Goal: Information Seeking & Learning: Check status

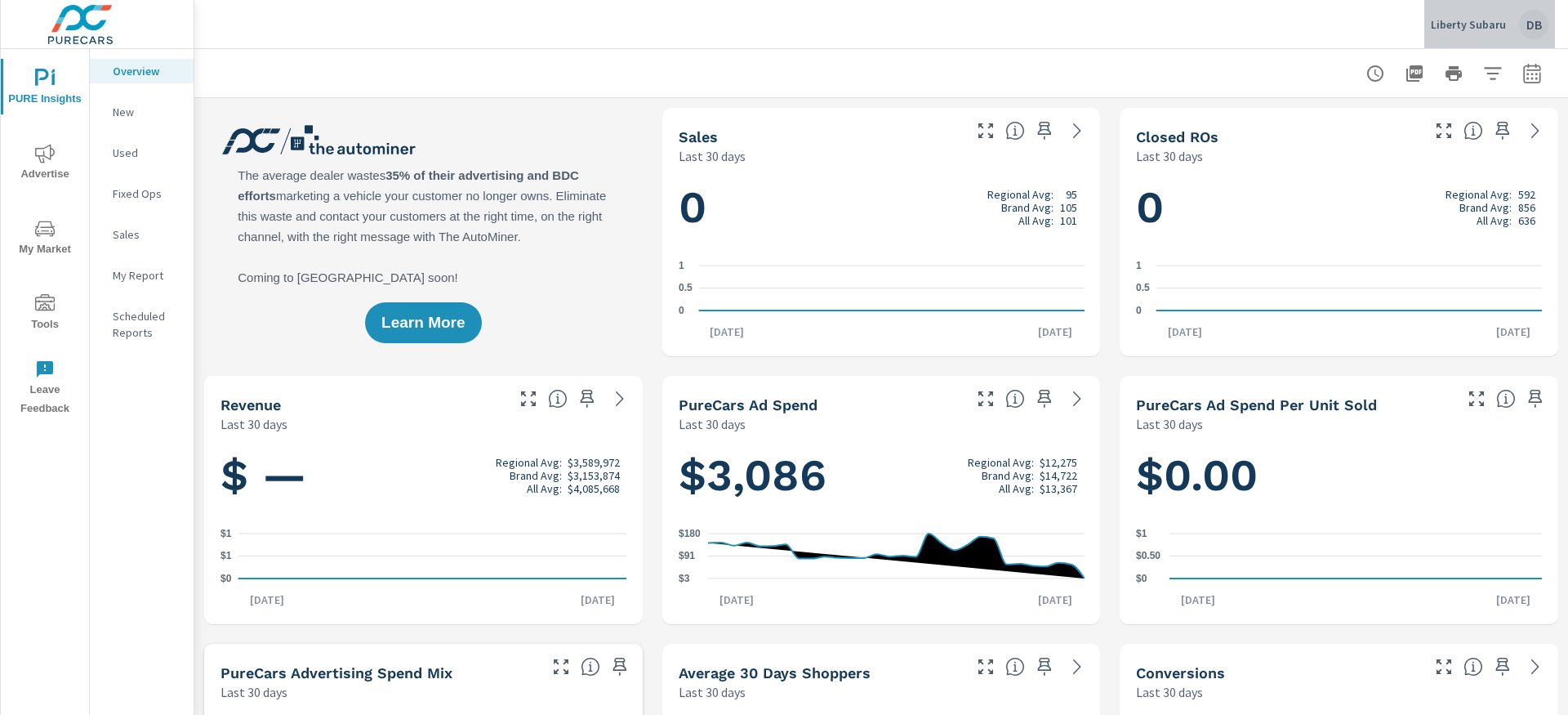
click at [1510, 29] on div "Liberty Subaru DB" at bounding box center [1490, 24] width 118 height 30
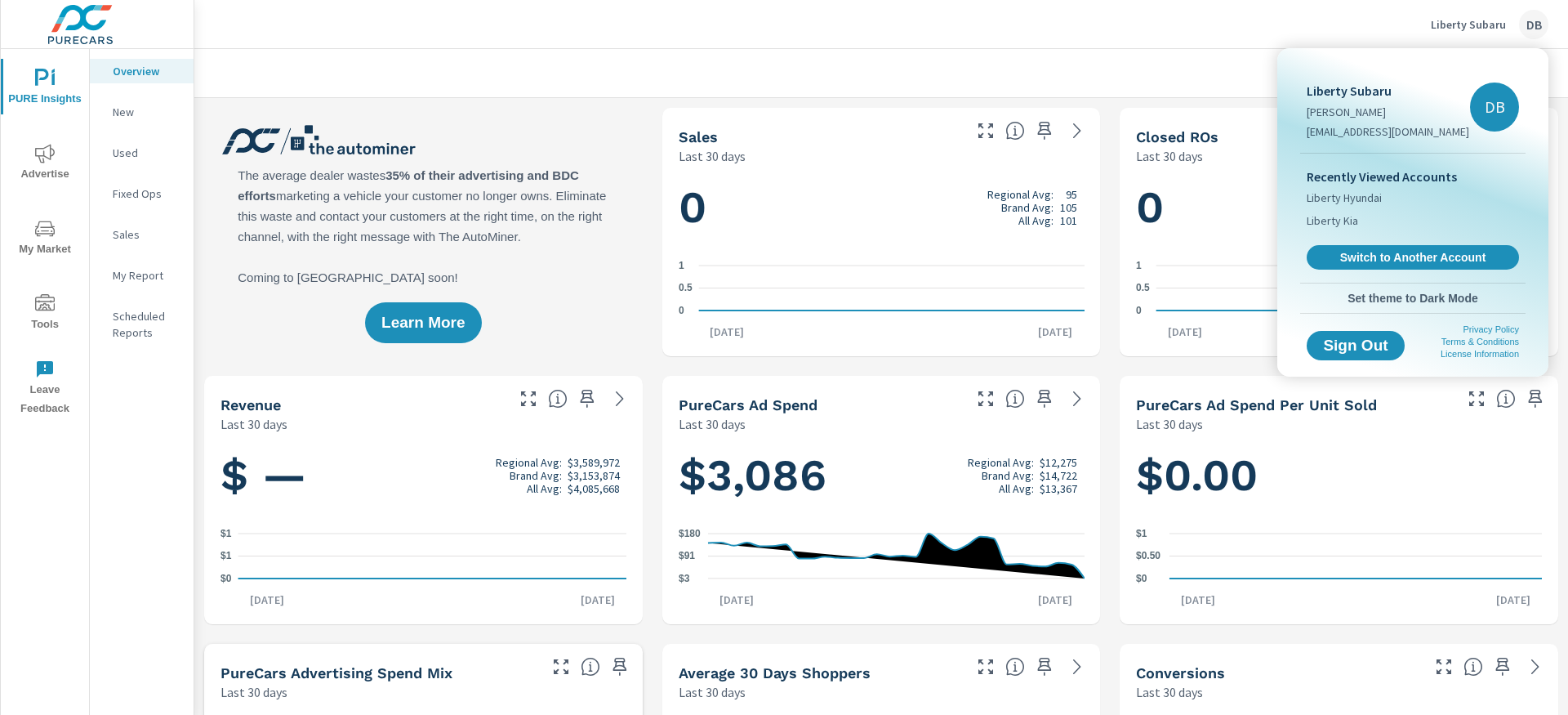
click at [1098, 52] on div at bounding box center [784, 357] width 1568 height 715
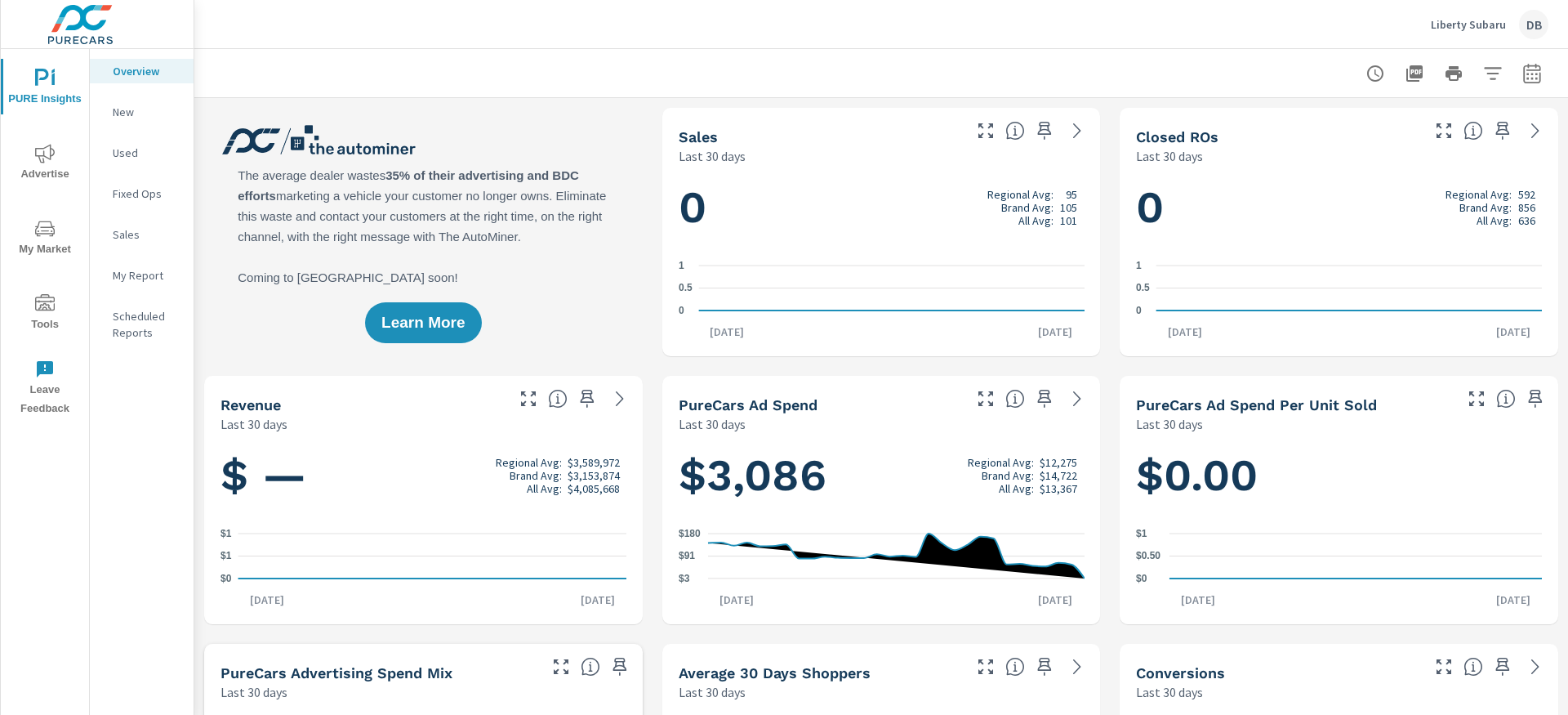
click at [1532, 76] on icon "button" at bounding box center [1532, 74] width 20 height 20
select select "Last 30 days"
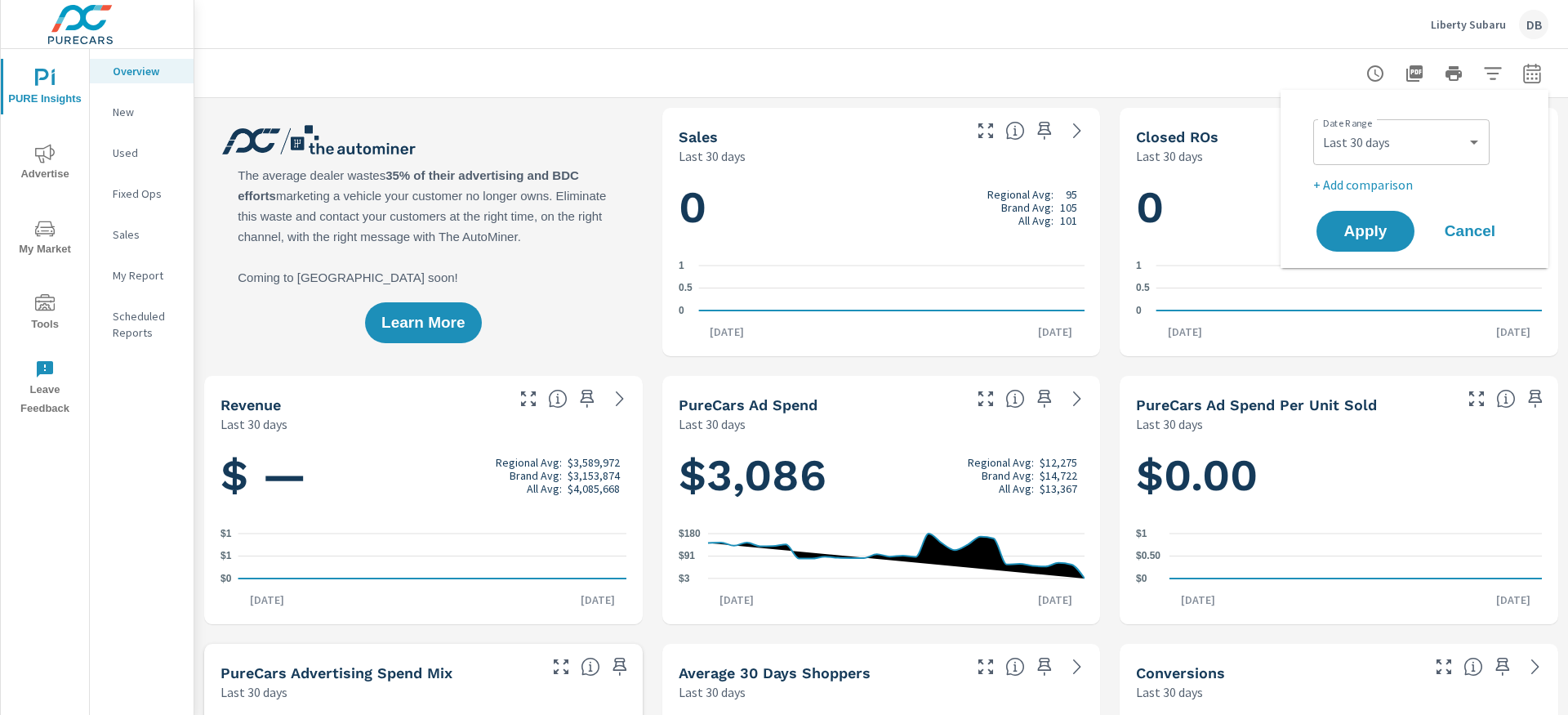
scroll to position [1, 0]
click at [1421, 145] on select "Custom [DATE] Last week Last 7 days Last 14 days Last 30 days Last 45 days Last…" at bounding box center [1401, 142] width 163 height 32
click at [42, 165] on span "Advertise" at bounding box center [44, 164] width 78 height 40
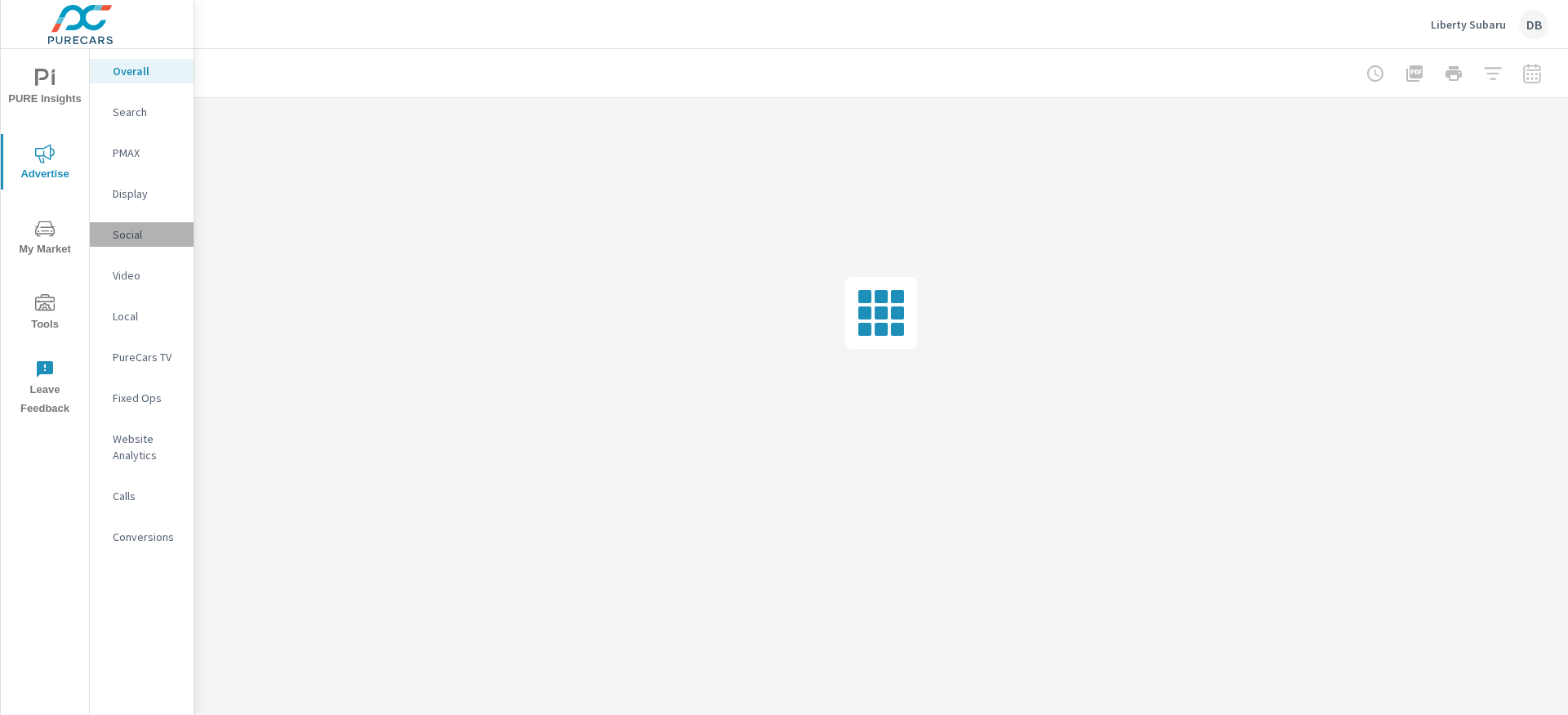
click at [132, 242] on p "Social" at bounding box center [146, 234] width 68 height 16
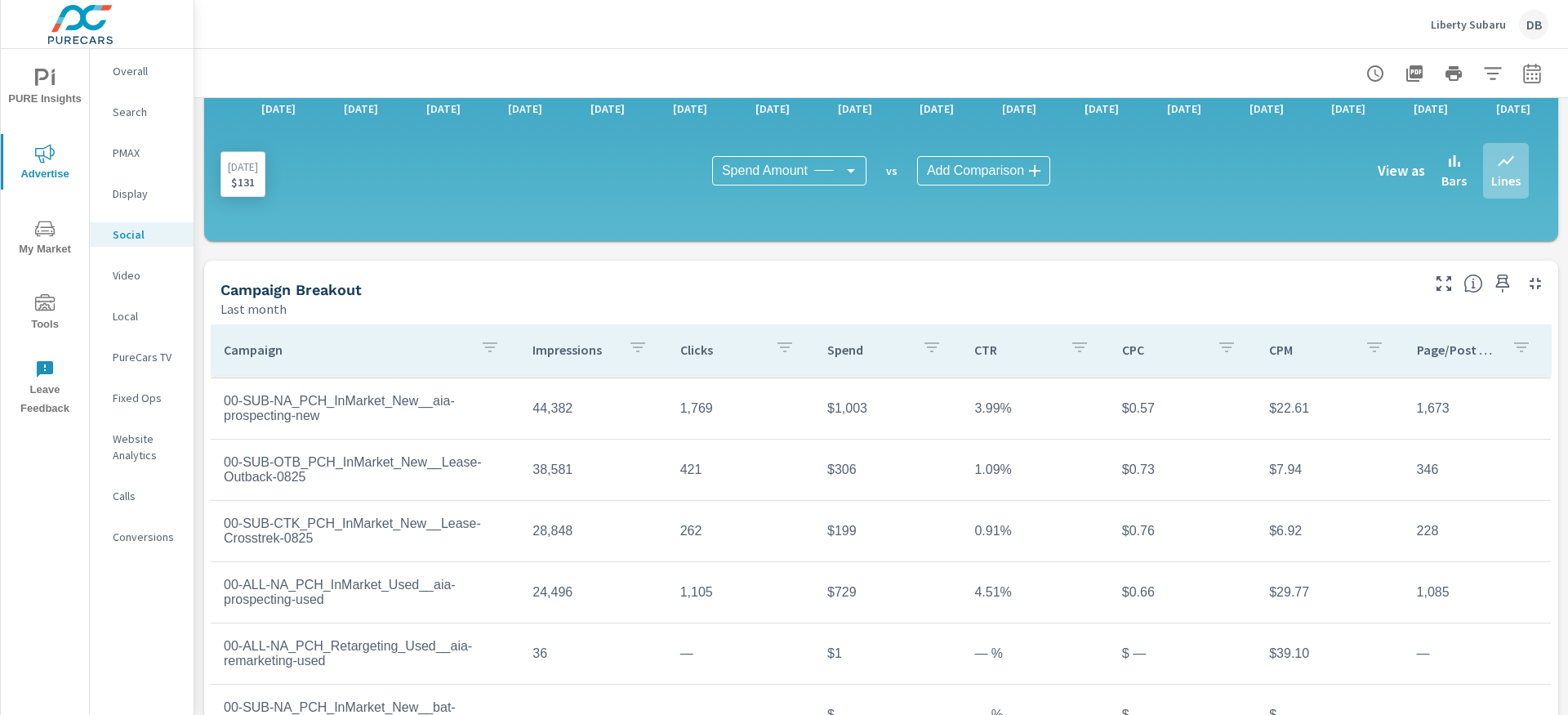
scroll to position [455, 0]
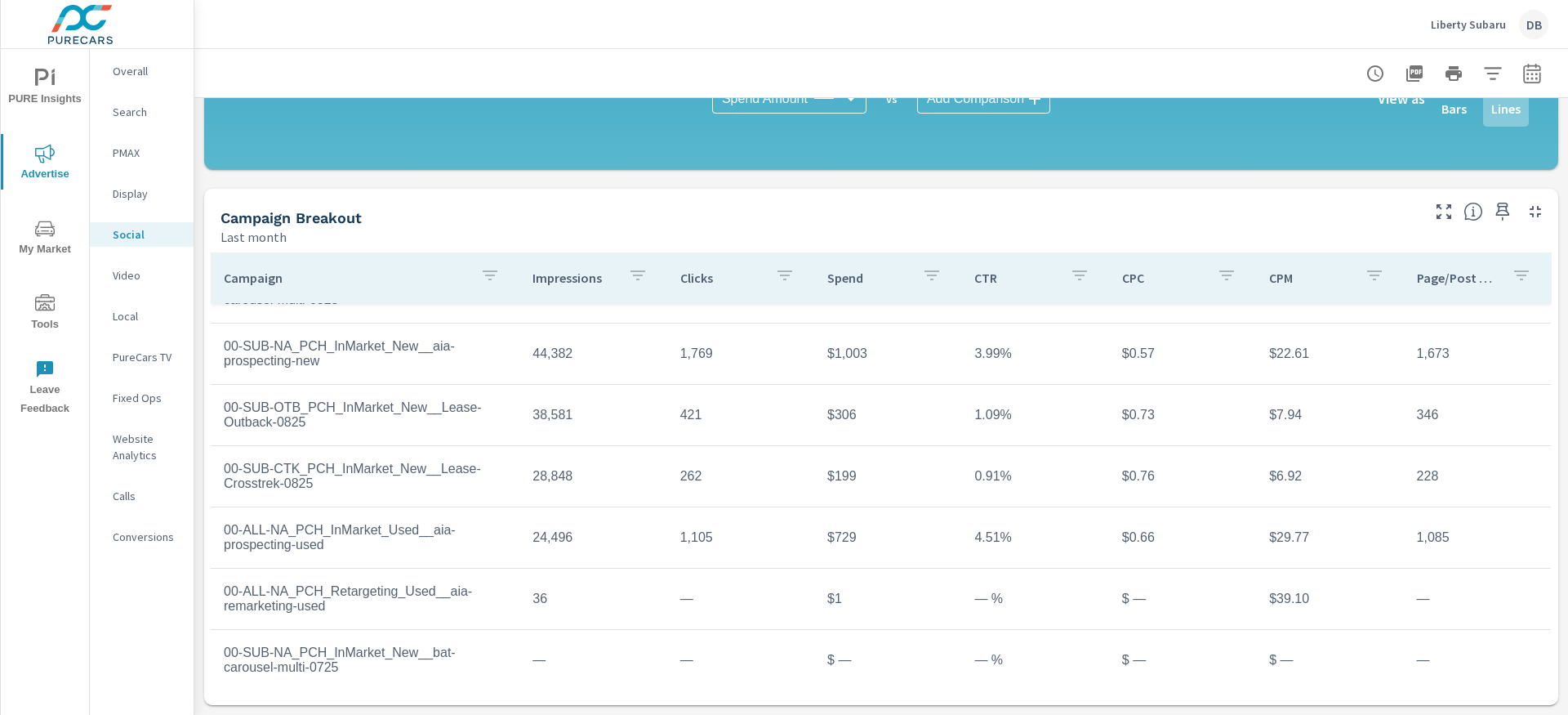
scroll to position [119, 0]
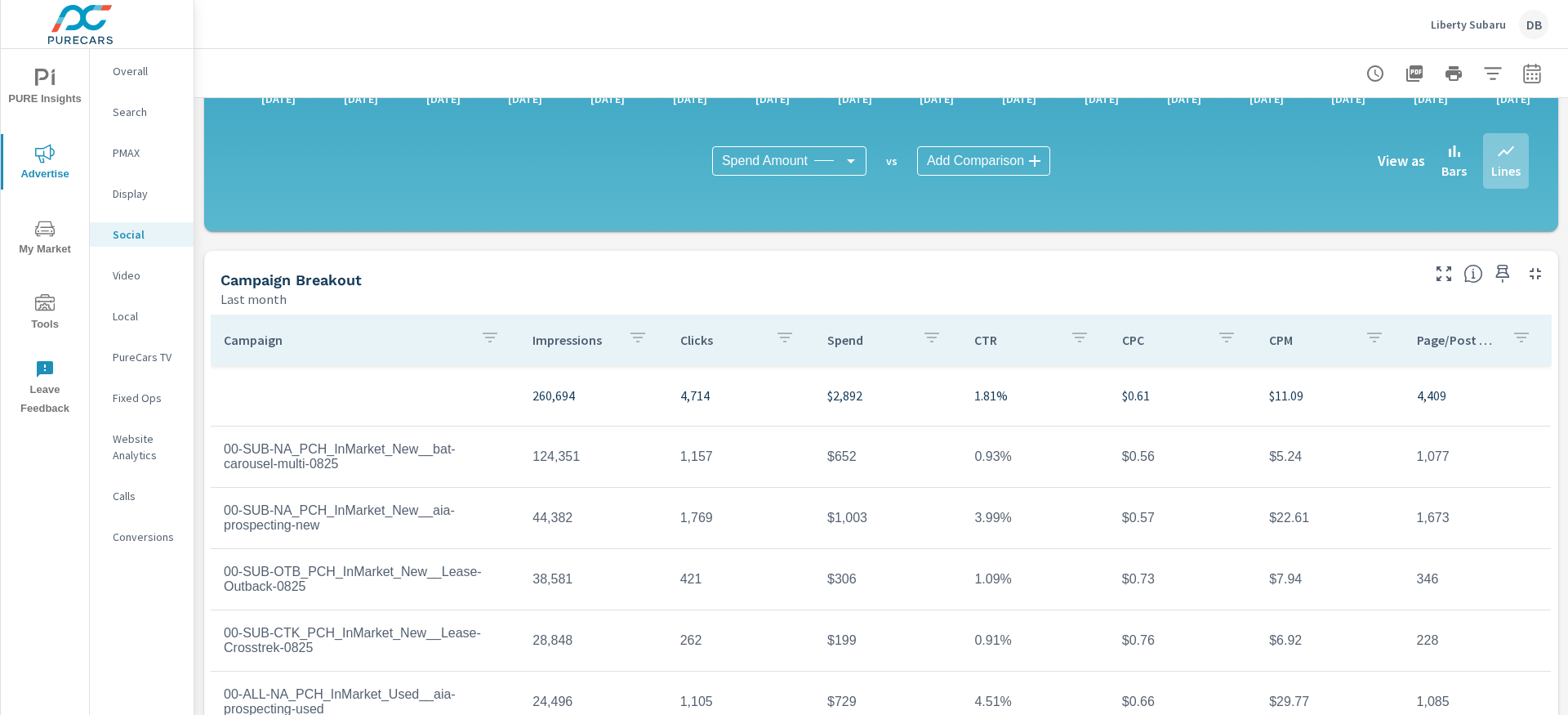
scroll to position [455, 0]
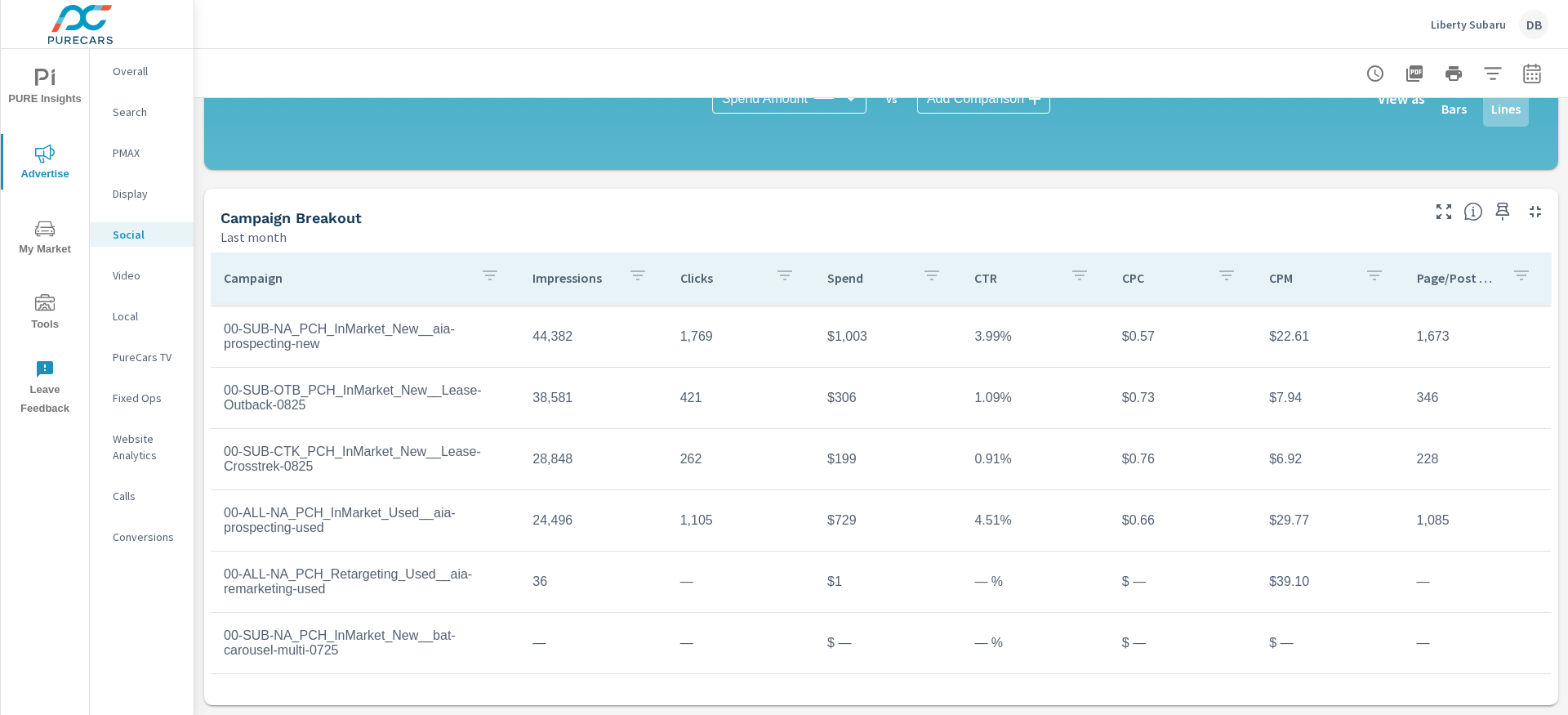
scroll to position [119, 0]
